Goal: Task Accomplishment & Management: Complete application form

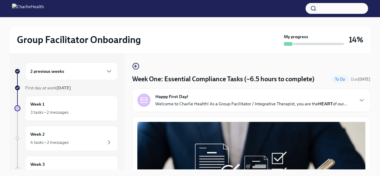
scroll to position [617, 0]
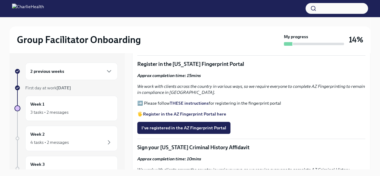
click at [175, 111] on strong "Register in the AZ Fingerprint Portal here" at bounding box center [184, 113] width 83 height 5
click at [186, 125] on span "I've registered in the AZ Fingerprint Portal" at bounding box center [183, 128] width 85 height 6
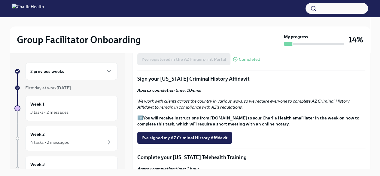
scroll to position [683, 0]
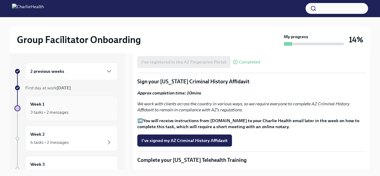
click at [60, 101] on div "Week 1 3 tasks • 2 messages" at bounding box center [71, 108] width 82 height 15
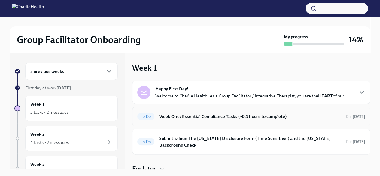
click at [220, 118] on h6 "Week One: Essential Compliance Tasks (~6.5 hours to complete)" at bounding box center [250, 116] width 182 height 7
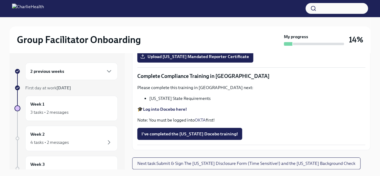
scroll to position [1304, 0]
click at [175, 110] on strong "Log into Docebo here!" at bounding box center [165, 108] width 44 height 5
click at [175, 132] on span "I've completed the [US_STATE] Docebo training!" at bounding box center [189, 134] width 96 height 6
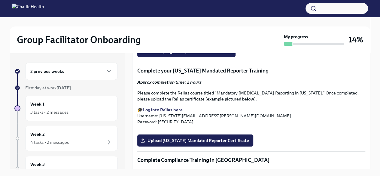
scroll to position [886, 0]
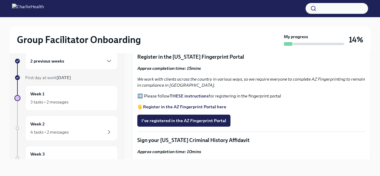
scroll to position [612, 0]
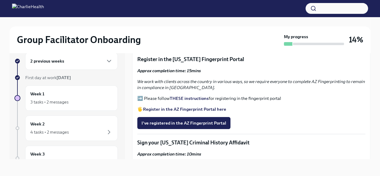
click at [207, 96] on strong "THESE instructions" at bounding box center [189, 98] width 39 height 5
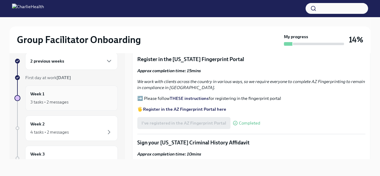
click at [61, 98] on div "3 tasks • 2 messages" at bounding box center [71, 101] width 82 height 7
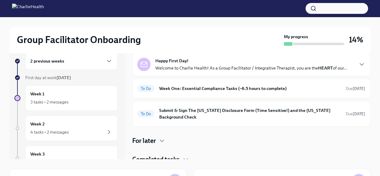
scroll to position [22, 0]
